Goal: Transaction & Acquisition: Purchase product/service

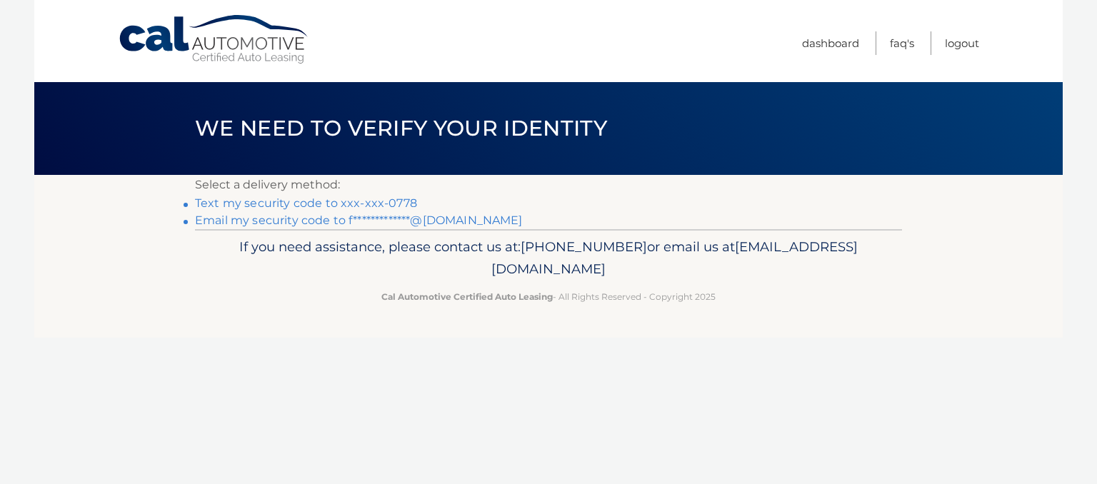
click at [246, 201] on link "Text my security code to xxx-xxx-0778" at bounding box center [306, 203] width 222 height 14
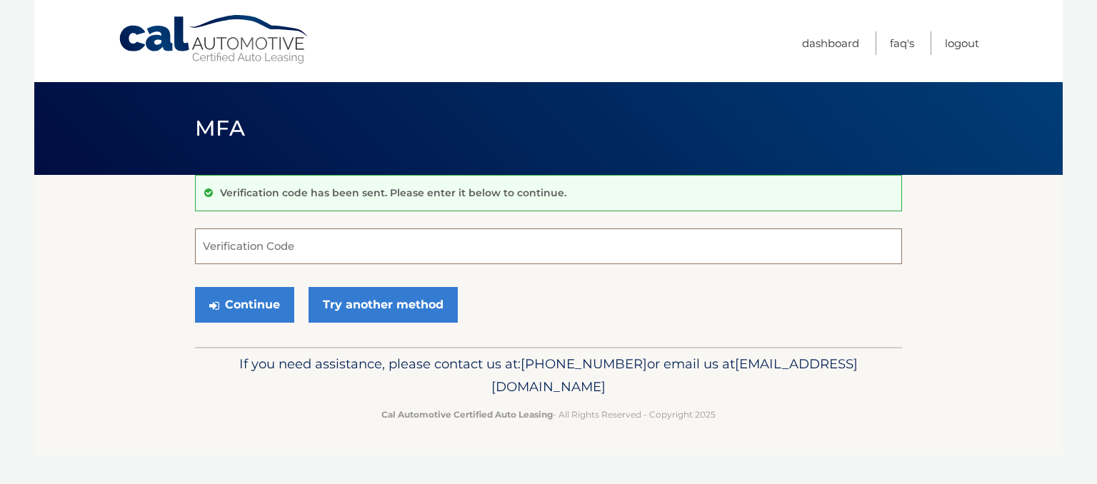
click at [281, 244] on input "Verification Code" at bounding box center [548, 247] width 707 height 36
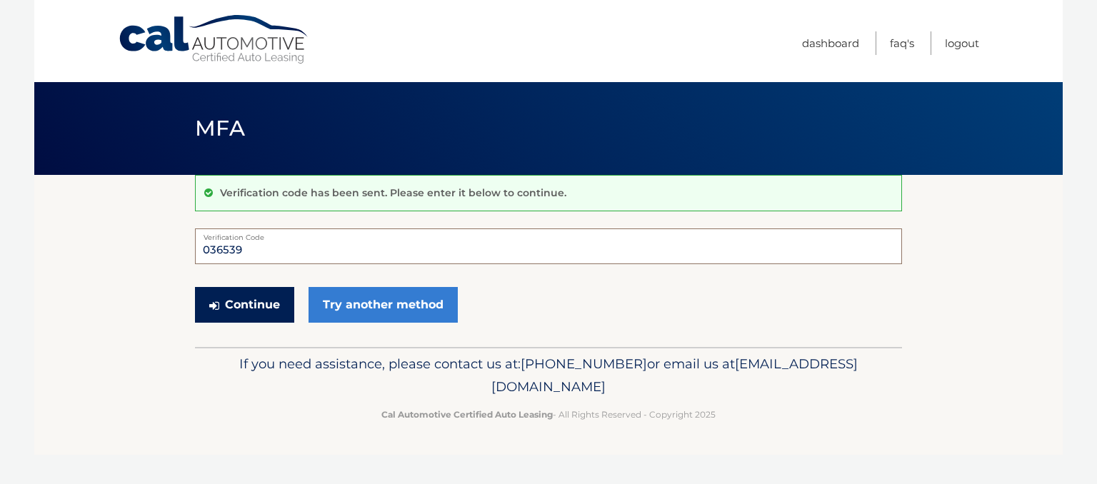
type input "036539"
click at [258, 309] on button "Continue" at bounding box center [244, 305] width 99 height 36
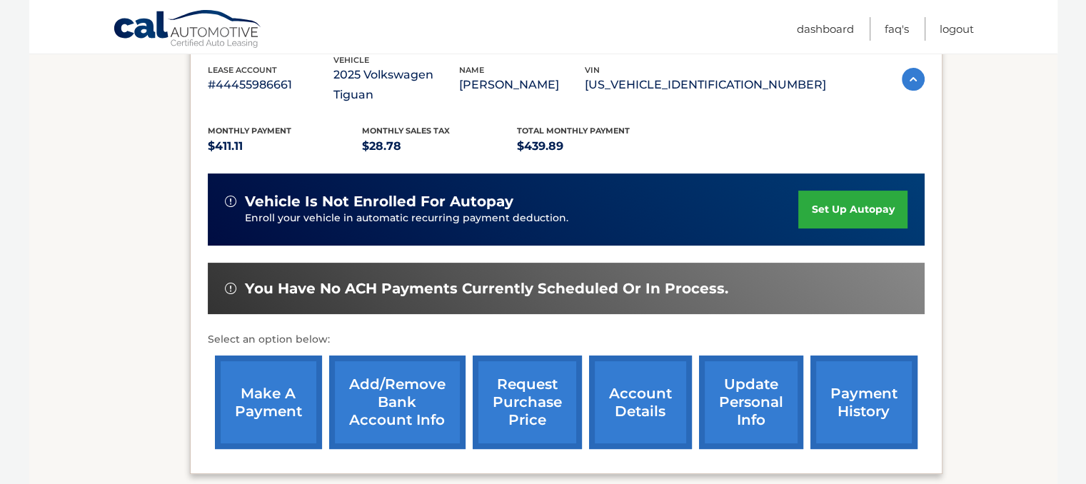
scroll to position [286, 0]
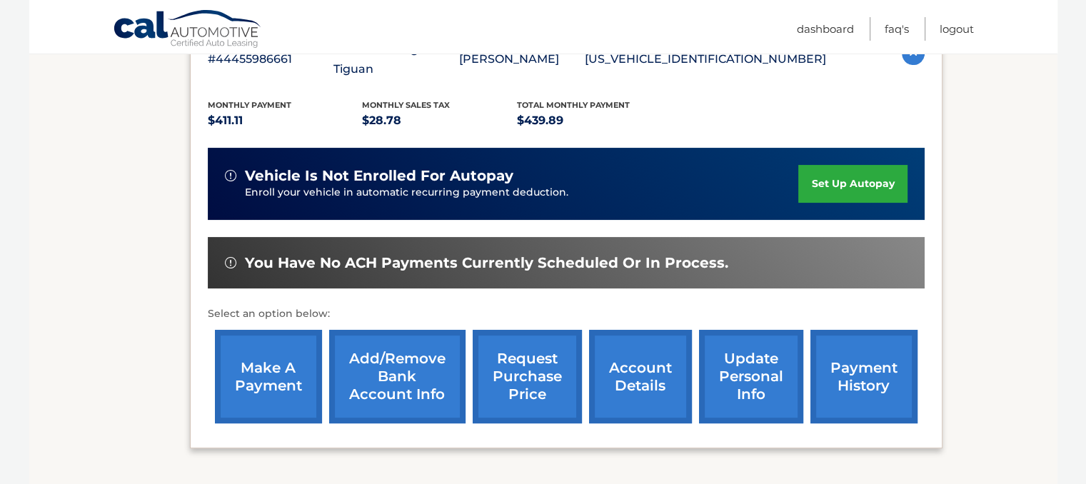
click at [264, 330] on link "make a payment" at bounding box center [268, 377] width 107 height 94
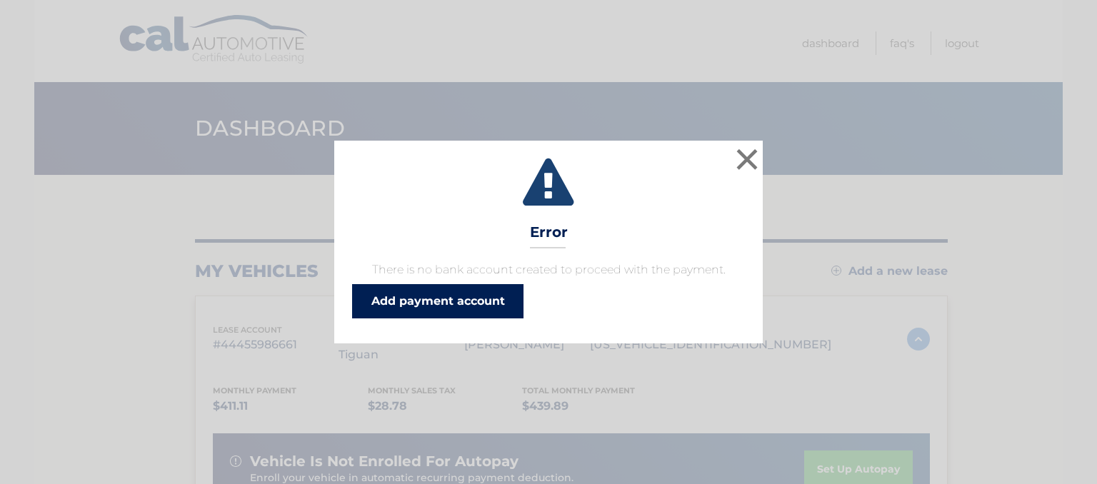
click at [400, 299] on link "Add payment account" at bounding box center [437, 301] width 171 height 34
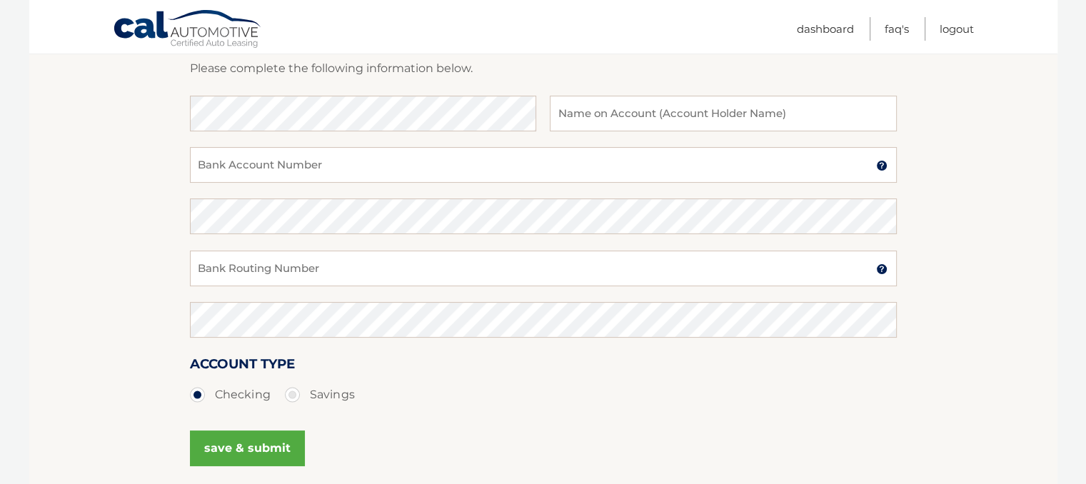
scroll to position [286, 0]
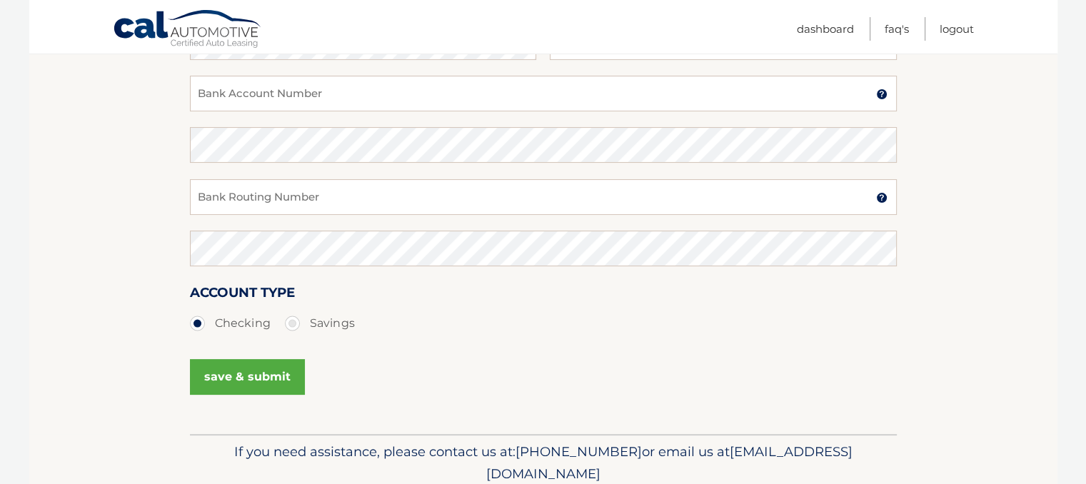
click at [1014, 395] on section "Account Overview | Set Up Account Info ADD NEW ACCOUNT Please complete the foll…" at bounding box center [543, 161] width 1029 height 545
click at [381, 206] on input "Bank Routing Number" at bounding box center [543, 197] width 707 height 36
type input "063107513"
click at [420, 91] on input "Bank Account Number" at bounding box center [543, 94] width 707 height 36
type input "1537129452"
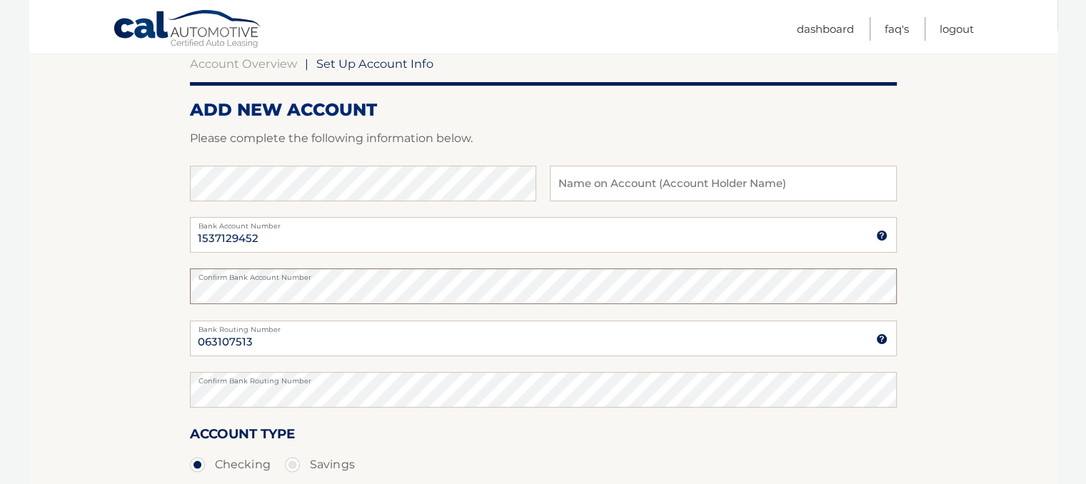
scroll to position [143, 0]
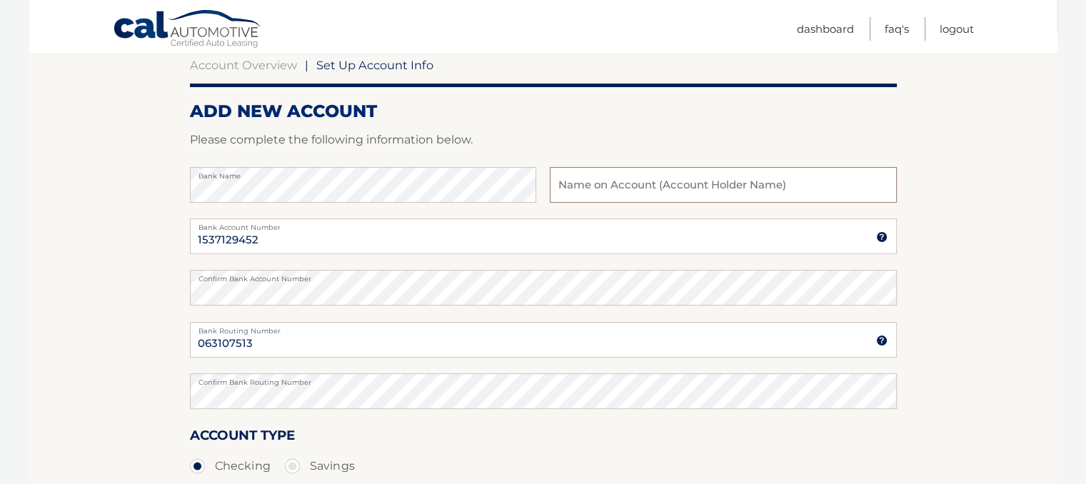
click at [635, 186] on input "text" at bounding box center [723, 185] width 346 height 36
click at [604, 189] on input "Thomas Falcon" at bounding box center [723, 185] width 346 height 36
click at [651, 193] on input "Thomas E Falcon" at bounding box center [723, 185] width 346 height 36
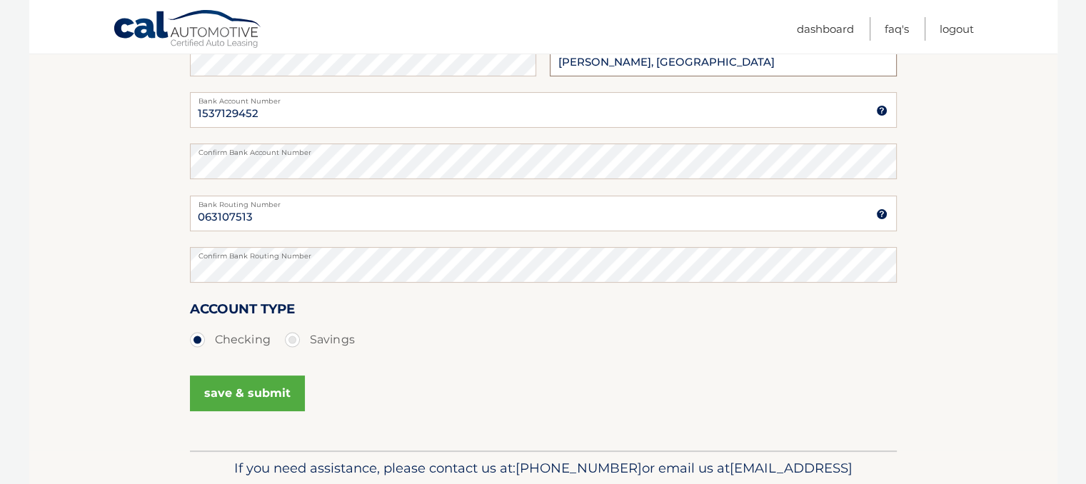
scroll to position [286, 0]
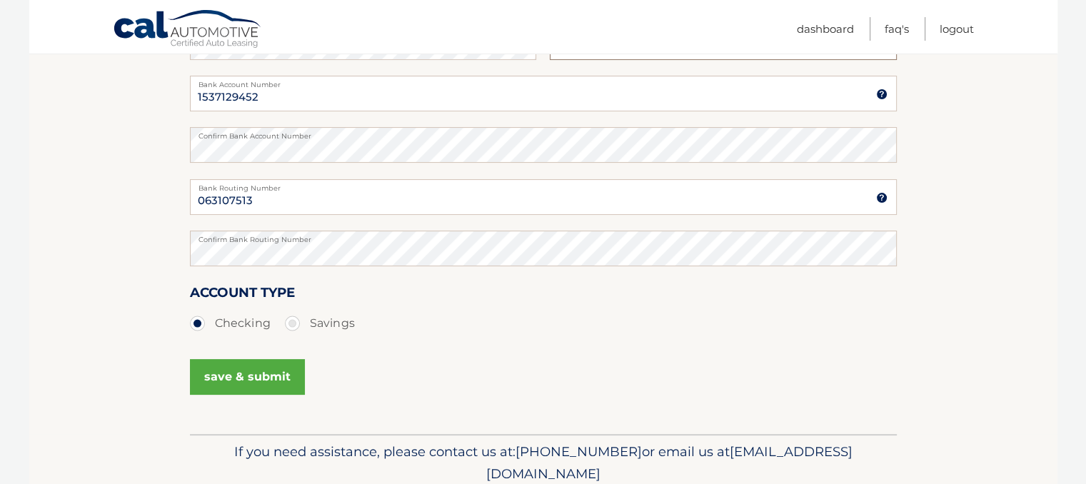
type input "[PERSON_NAME], [GEOGRAPHIC_DATA]"
click at [291, 379] on button "save & submit" at bounding box center [247, 377] width 115 height 36
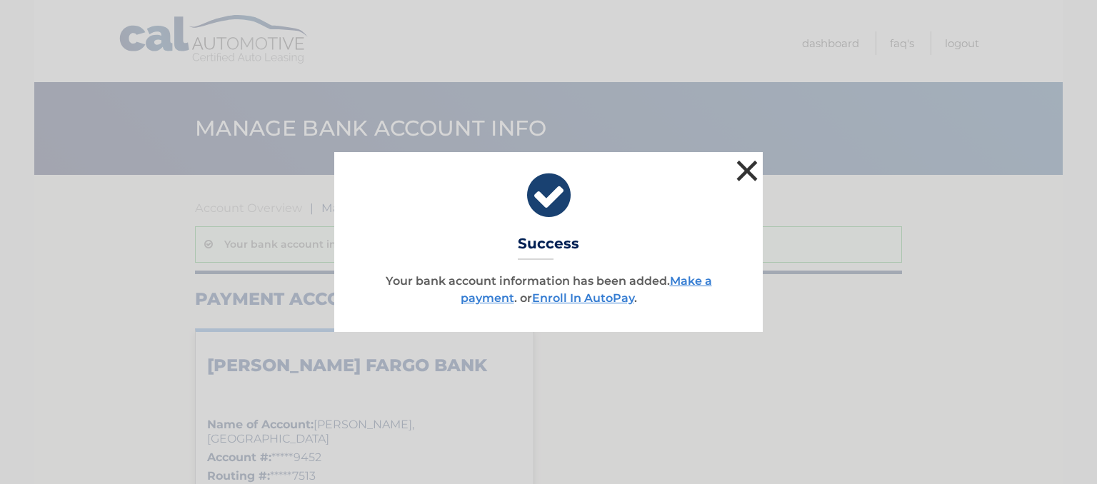
click at [746, 162] on button "×" at bounding box center [747, 170] width 29 height 29
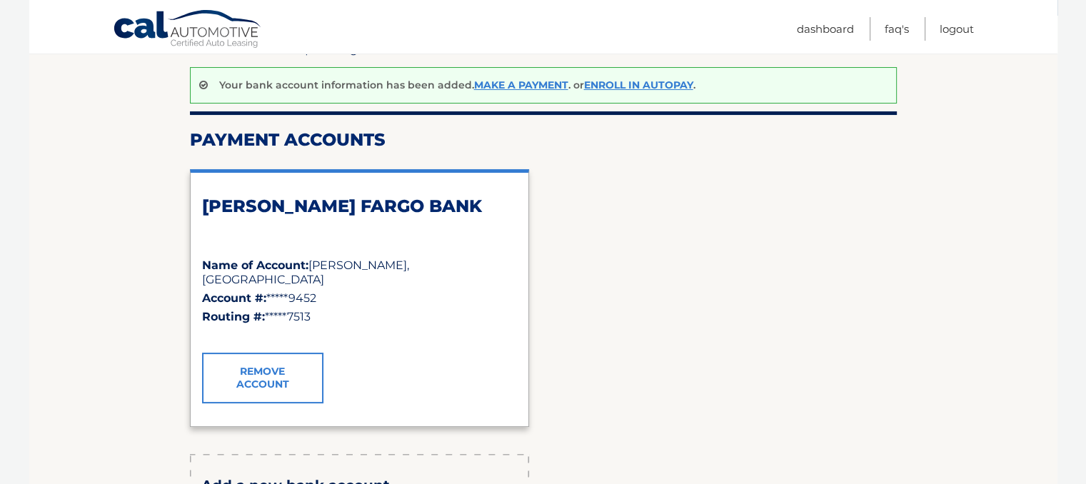
scroll to position [143, 0]
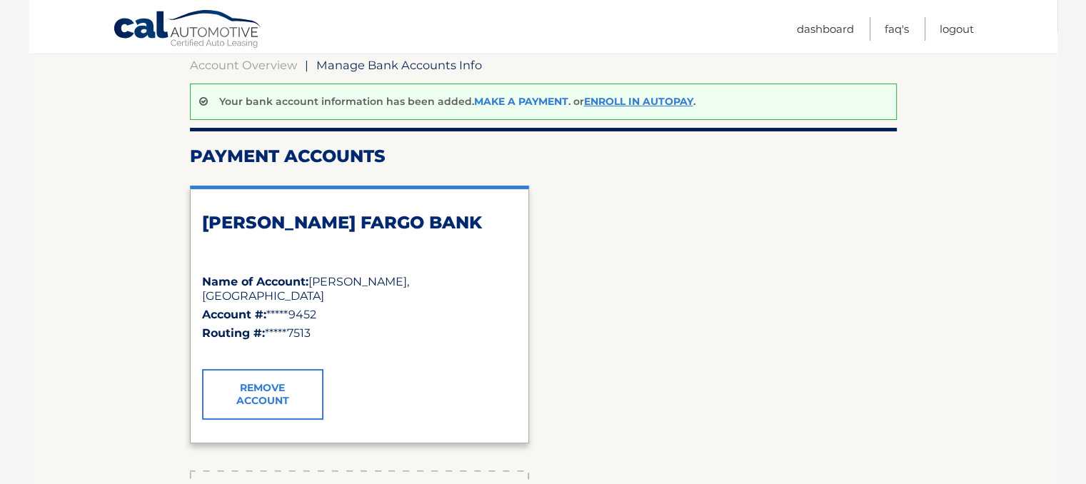
click at [509, 100] on link "Make a payment" at bounding box center [521, 101] width 94 height 13
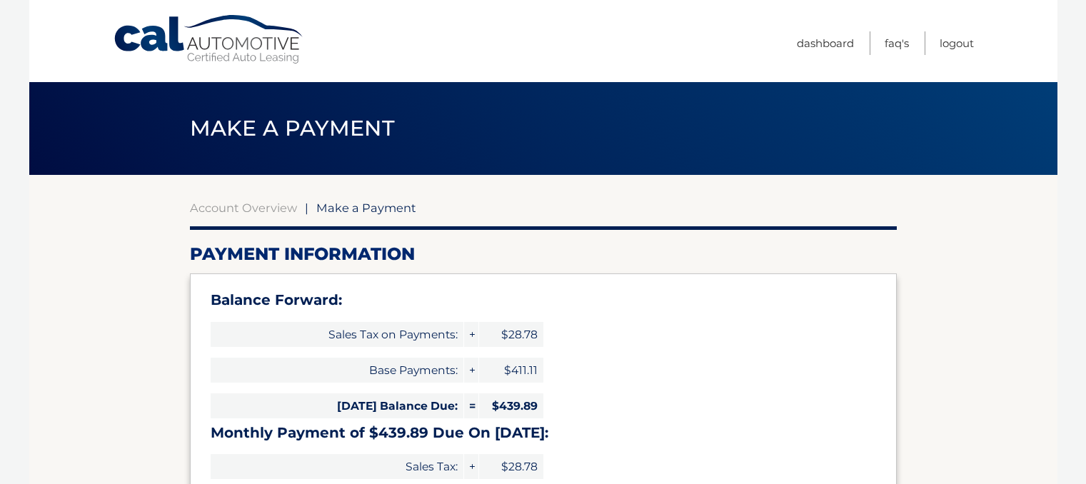
select select "OGI2YmEwOWYtYWIxYS00ZTYxLTk4NzktNTQ2ZTNiZmQ1MzYy"
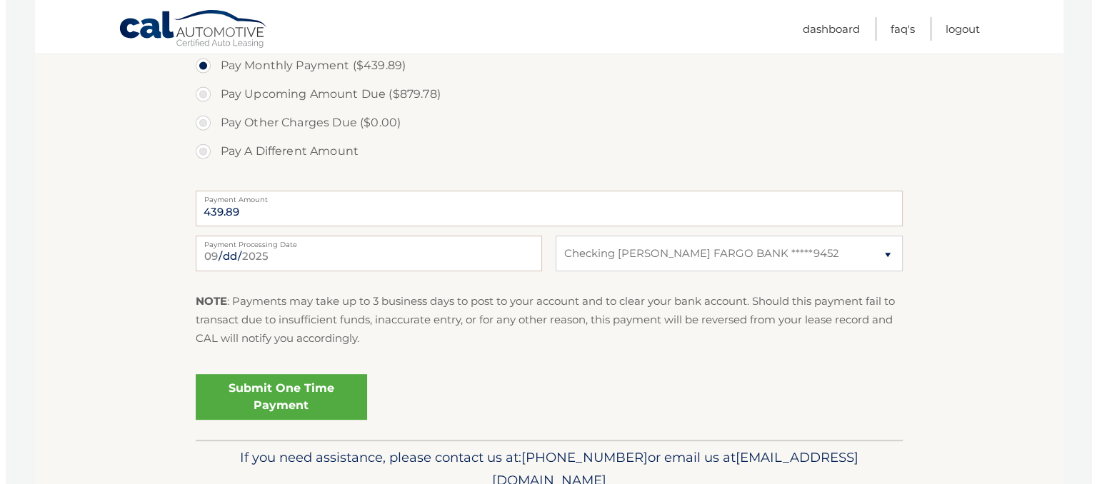
scroll to position [571, 0]
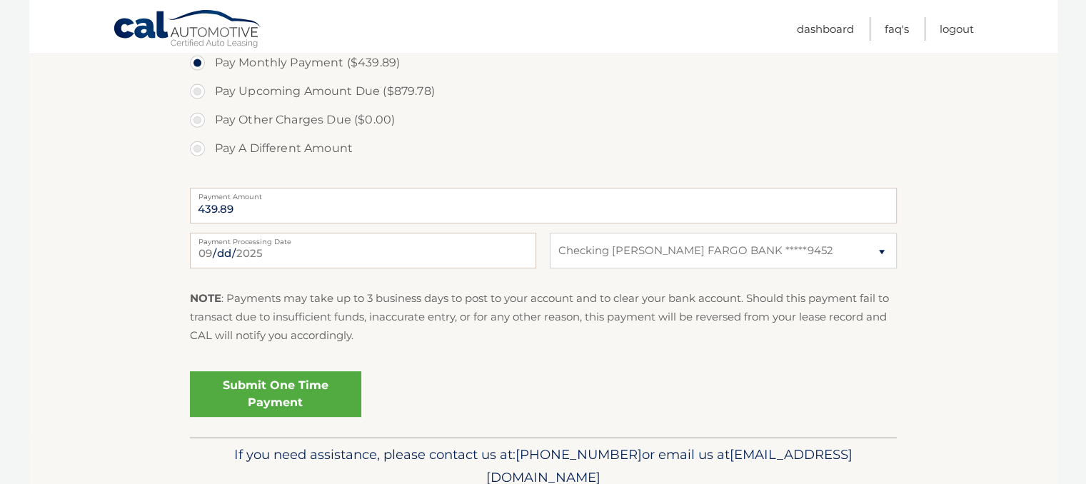
click at [283, 394] on link "Submit One Time Payment" at bounding box center [275, 394] width 171 height 46
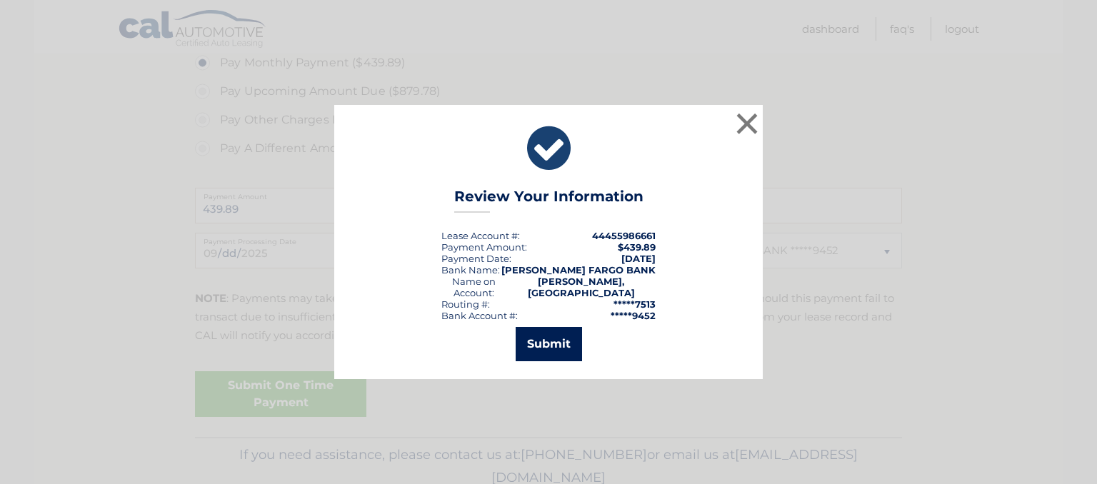
click at [529, 333] on button "Submit" at bounding box center [549, 344] width 66 height 34
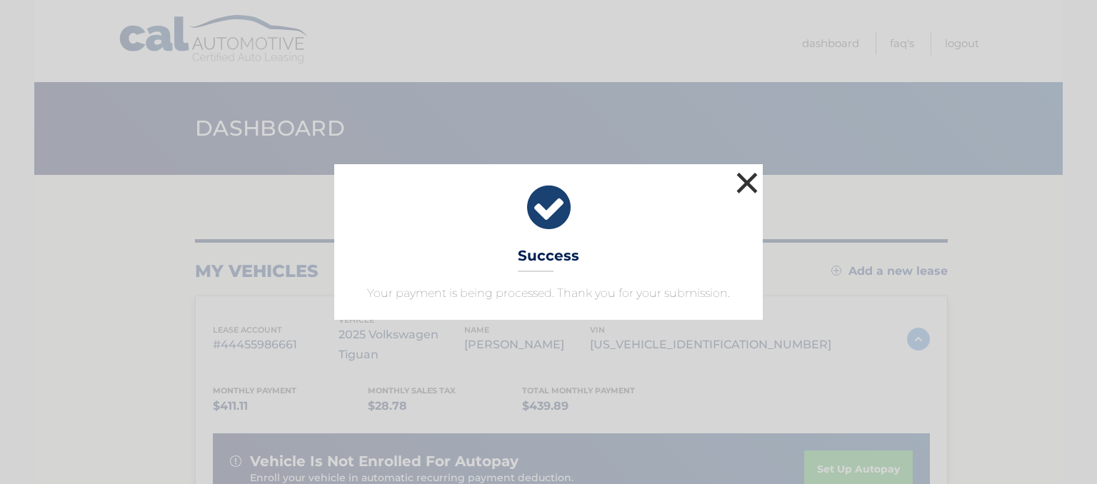
click at [748, 173] on button "×" at bounding box center [747, 183] width 29 height 29
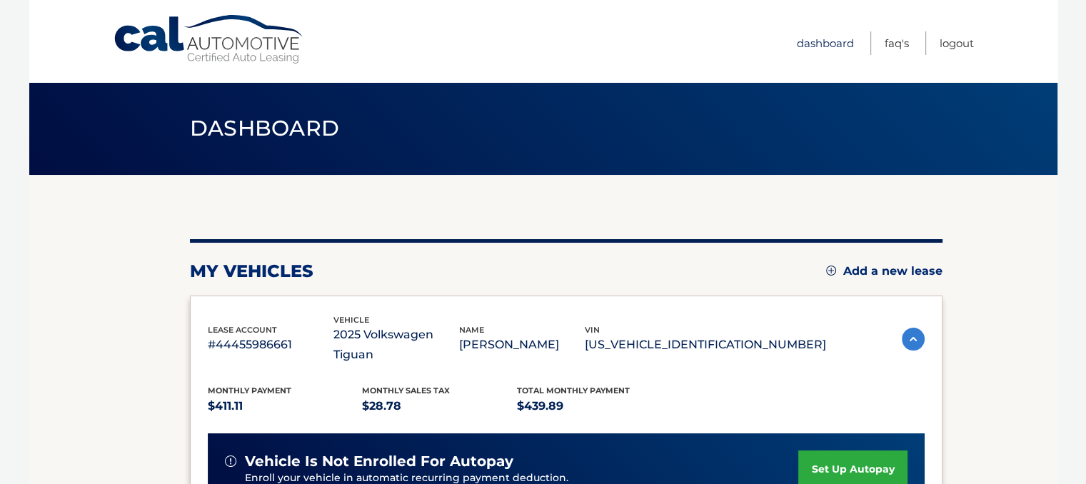
click at [819, 35] on link "Dashboard" at bounding box center [825, 43] width 57 height 24
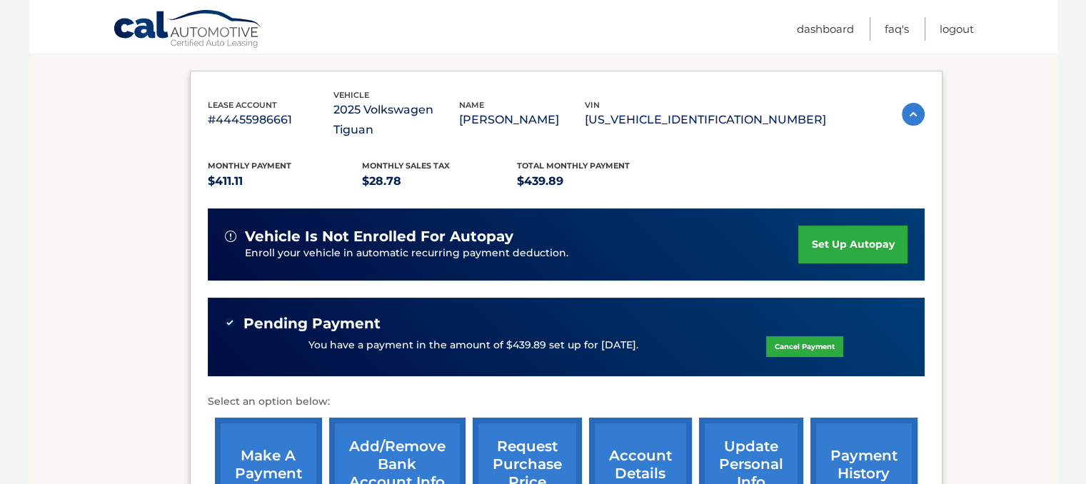
scroll to position [192, 0]
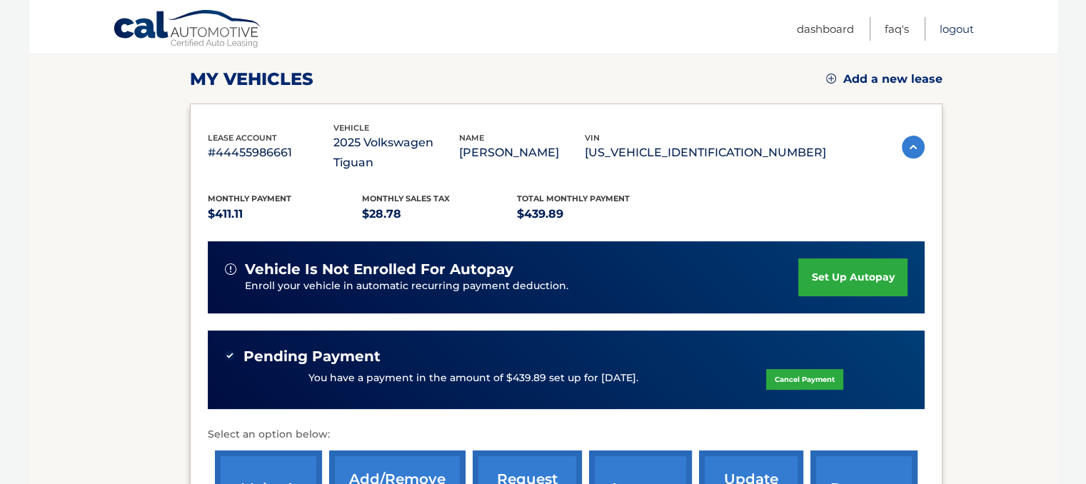
click at [944, 22] on link "Logout" at bounding box center [957, 29] width 34 height 24
